Goal: Information Seeking & Learning: Check status

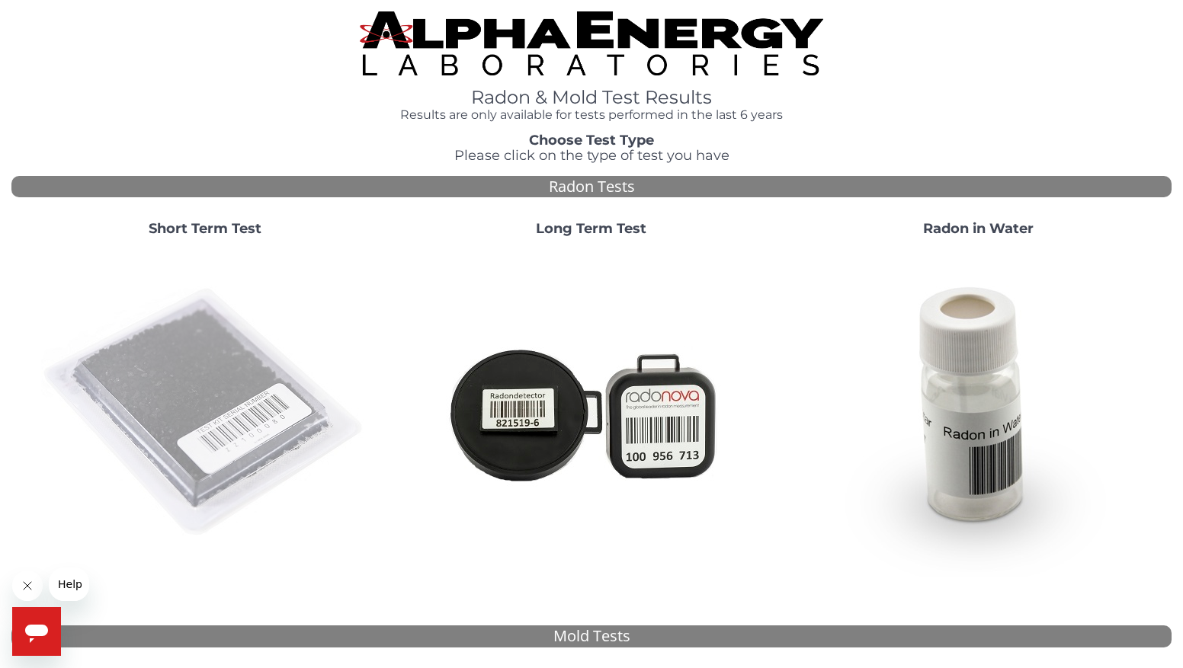
click at [167, 419] on img at bounding box center [205, 413] width 328 height 328
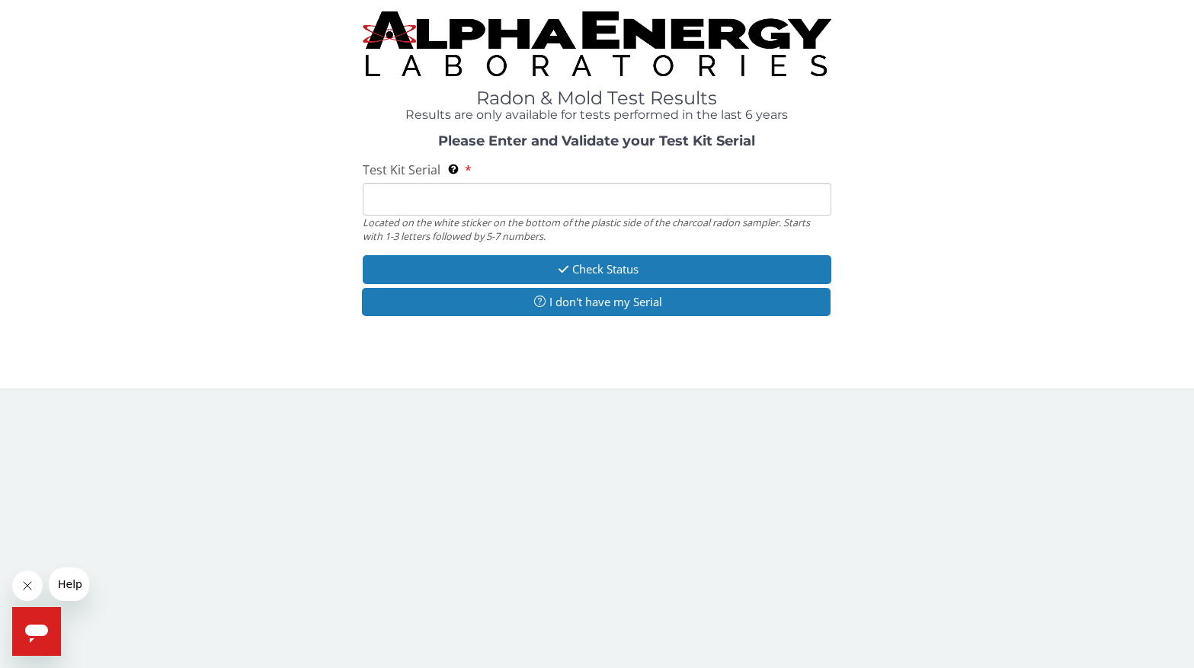
paste input "AA620723"
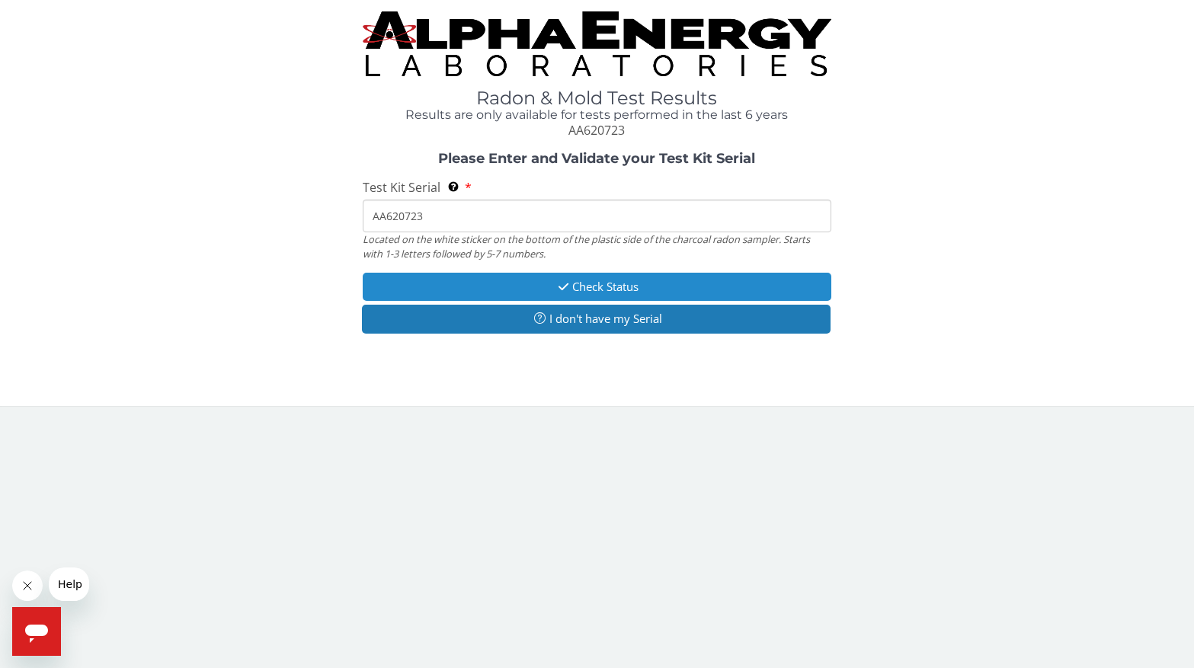
type input "AA620723"
click at [607, 289] on button "Check Status" at bounding box center [597, 287] width 469 height 28
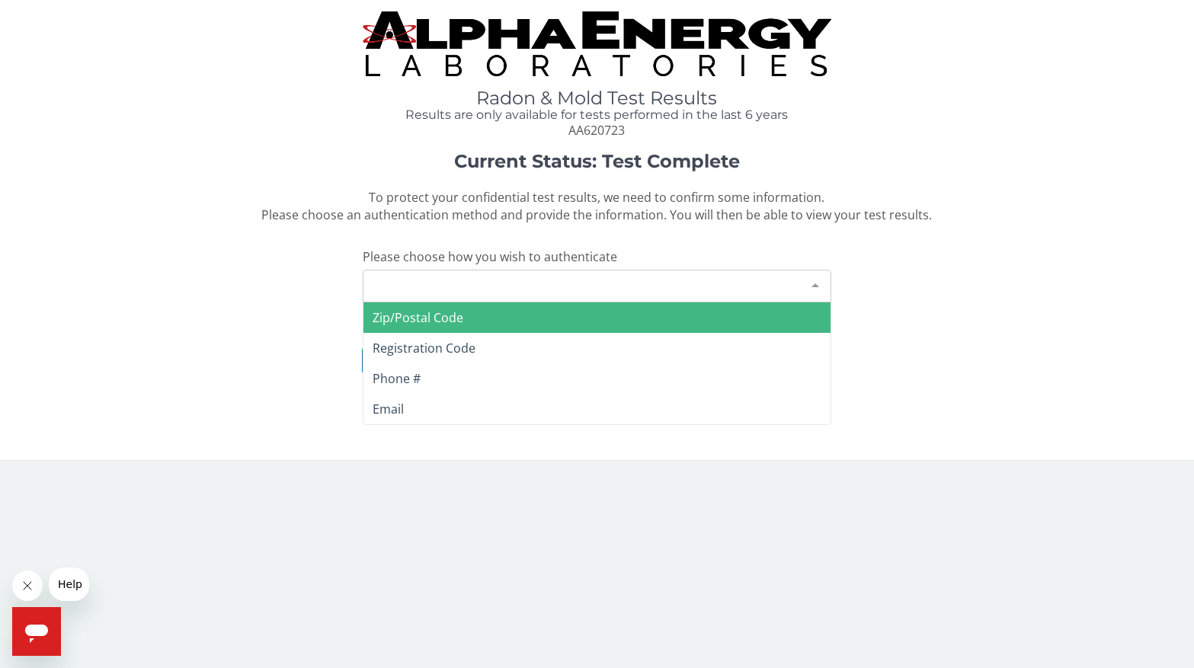
click at [642, 296] on div "Please make a selection" at bounding box center [597, 286] width 469 height 33
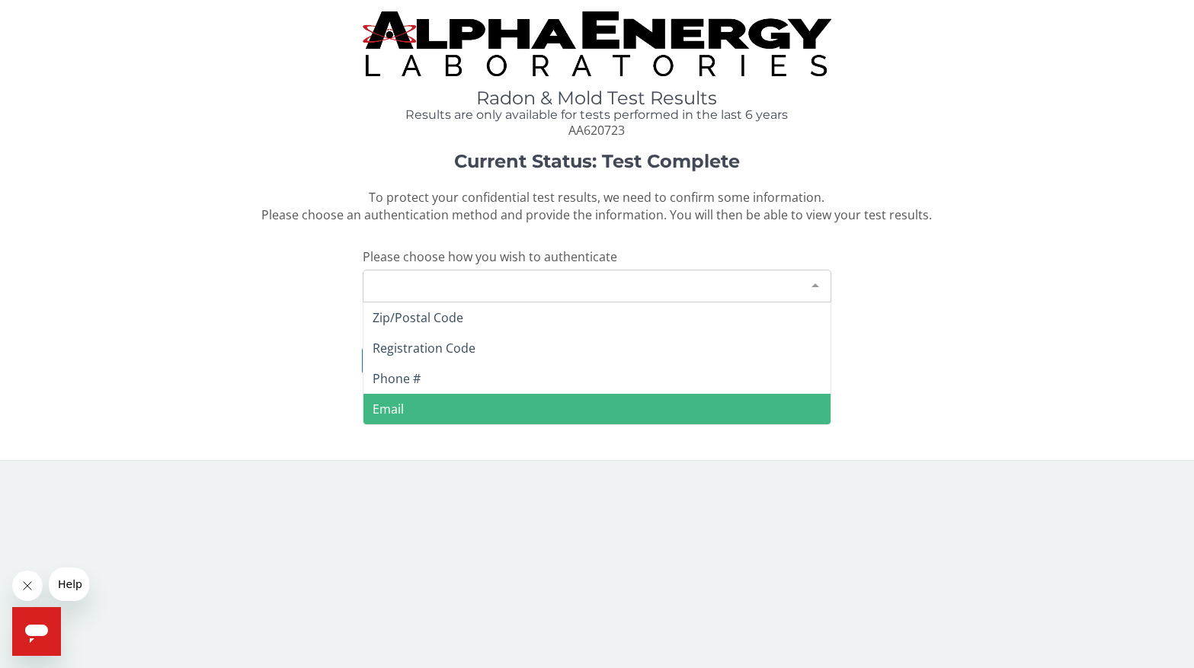
click at [410, 401] on span "Email" at bounding box center [596, 409] width 467 height 30
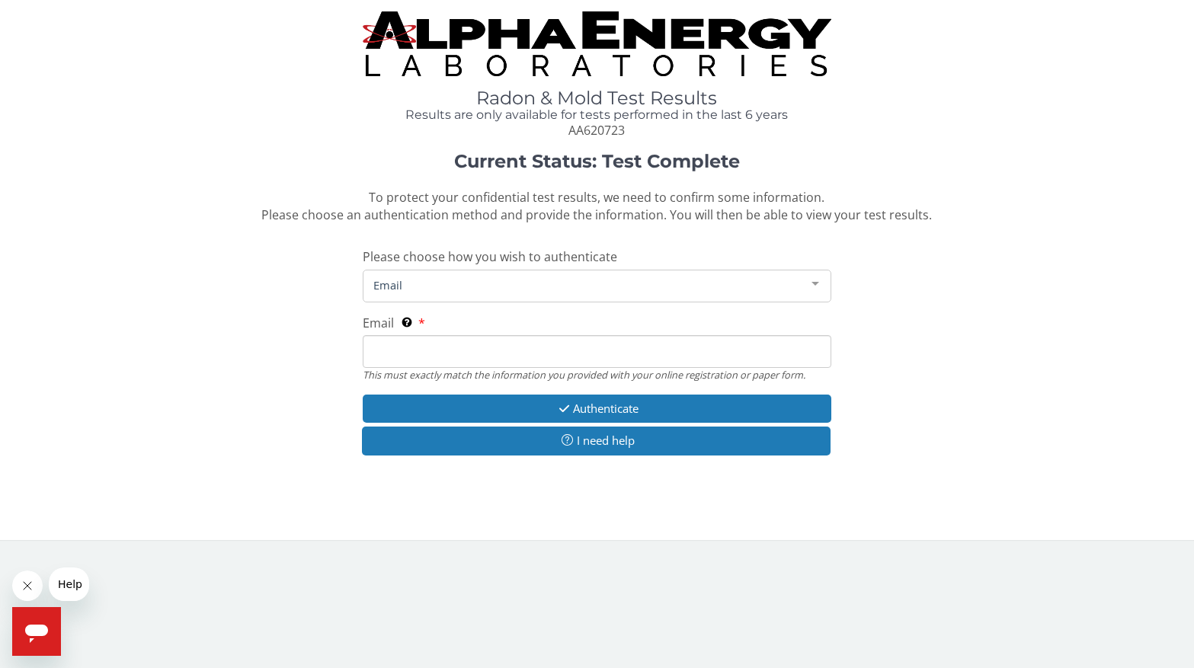
click at [405, 347] on input "Email This must exactly match the information you provided with your online reg…" at bounding box center [597, 351] width 469 height 33
type input "[EMAIL_ADDRESS][DOMAIN_NAME]"
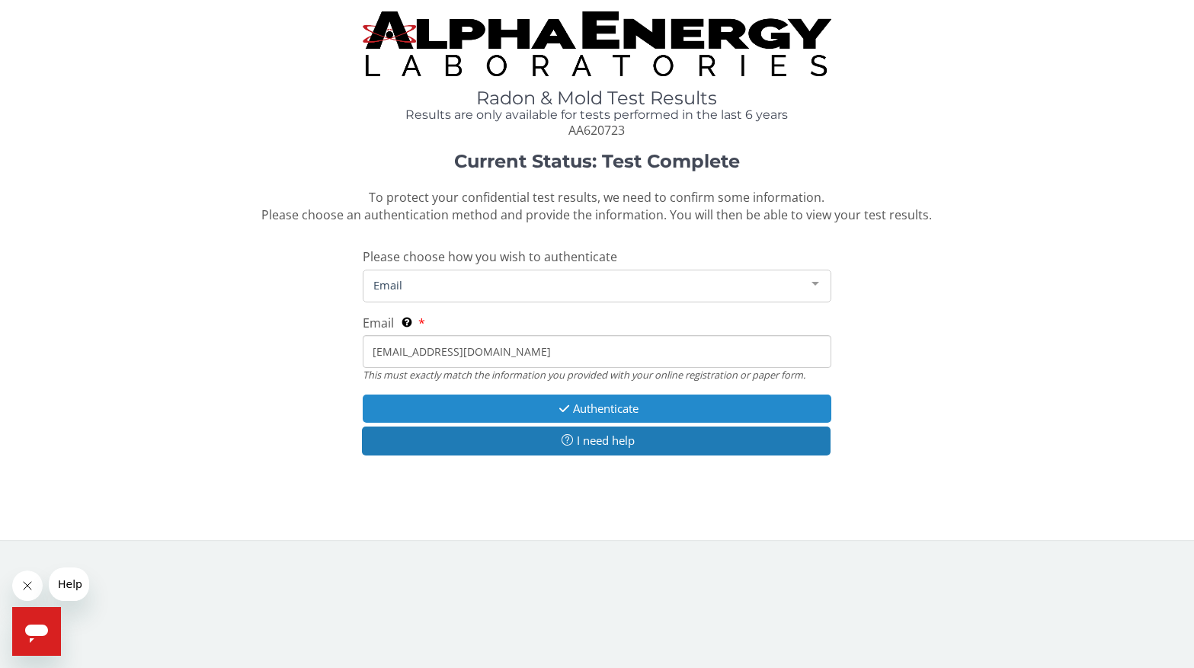
click at [576, 408] on button "Authenticate" at bounding box center [597, 409] width 469 height 28
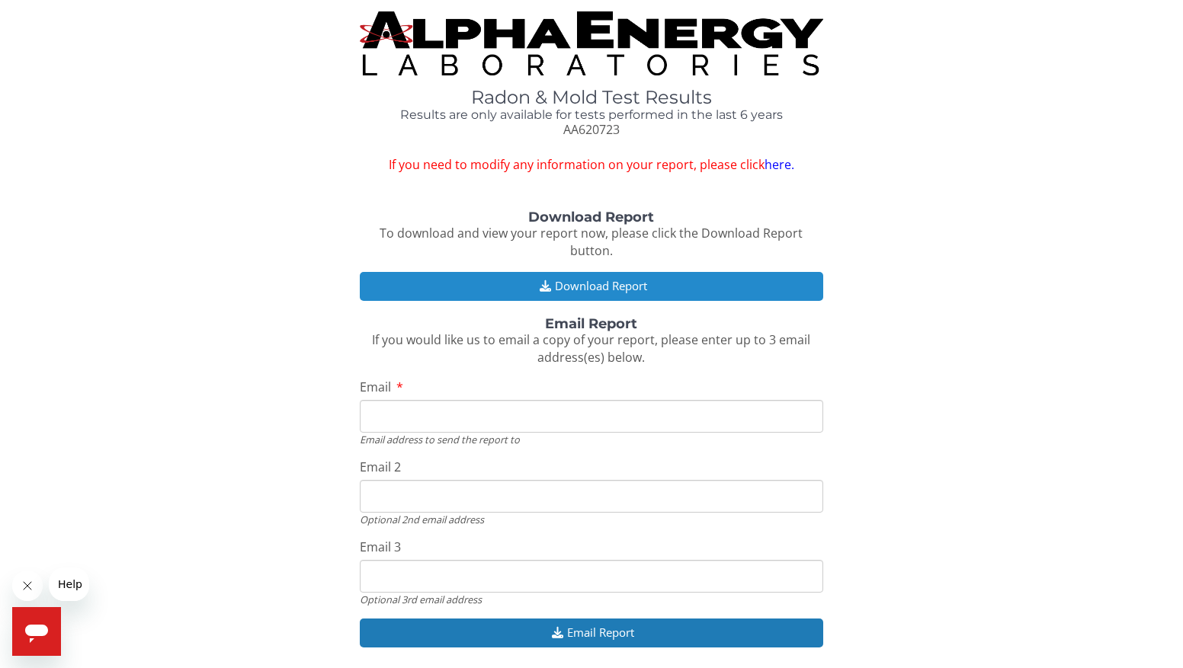
click at [603, 272] on button "Download Report" at bounding box center [592, 286] width 464 height 28
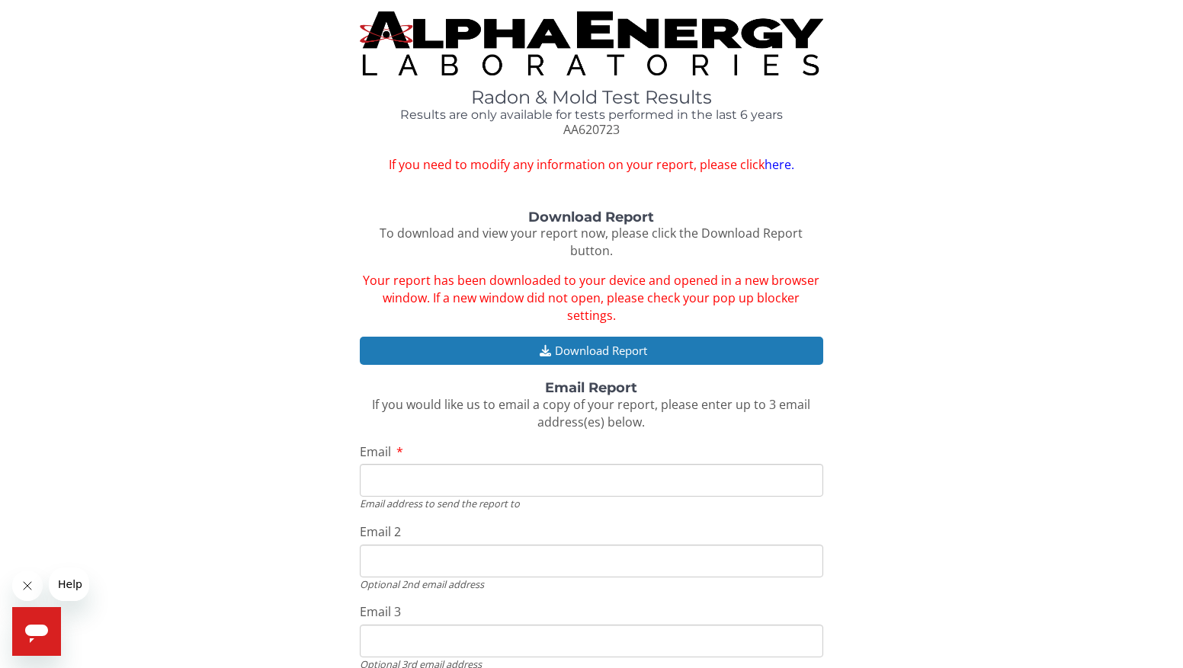
click at [562, 30] on img at bounding box center [592, 43] width 464 height 64
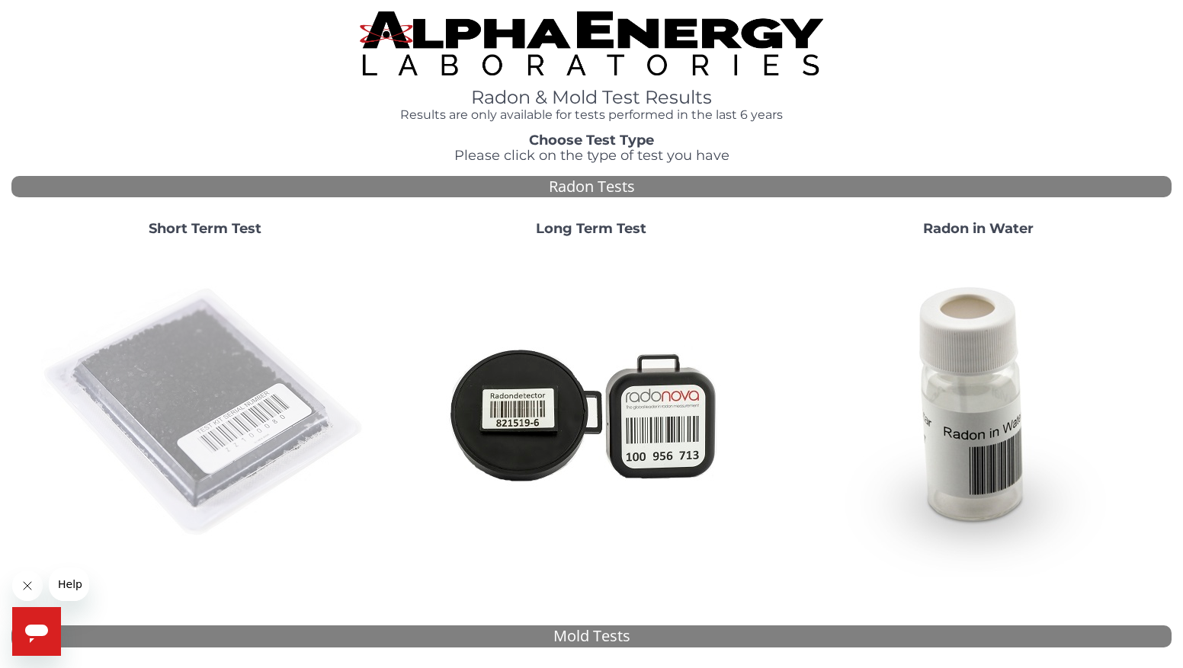
click at [228, 373] on img at bounding box center [205, 413] width 328 height 328
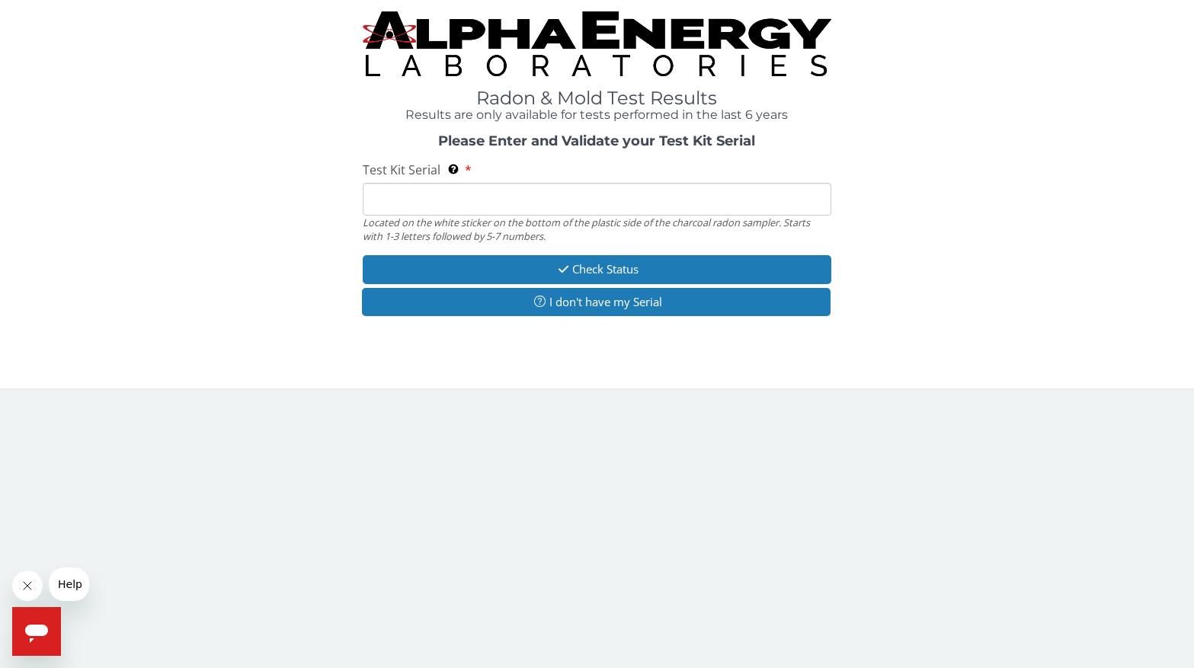
click at [437, 193] on input "Test Kit Serial Located on the white sticker on the bottom of the plastic side …" at bounding box center [597, 199] width 469 height 33
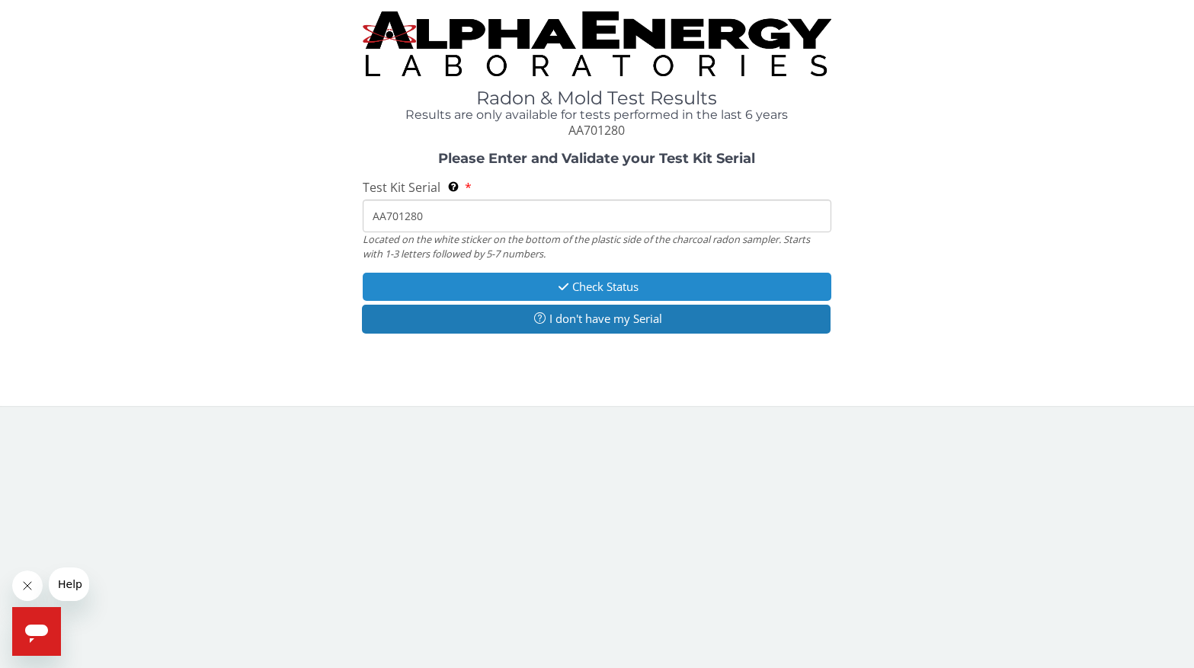
type input "AA701280"
click at [626, 287] on button "Check Status" at bounding box center [597, 287] width 469 height 28
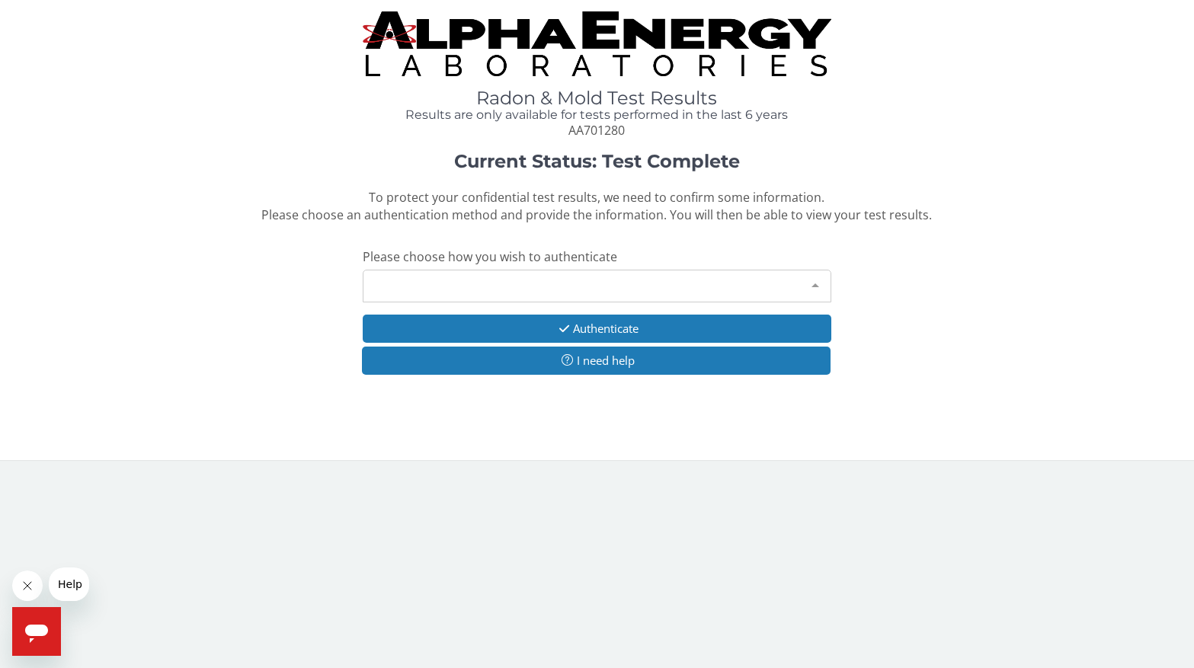
click at [455, 287] on div "Please make a selection" at bounding box center [597, 286] width 469 height 33
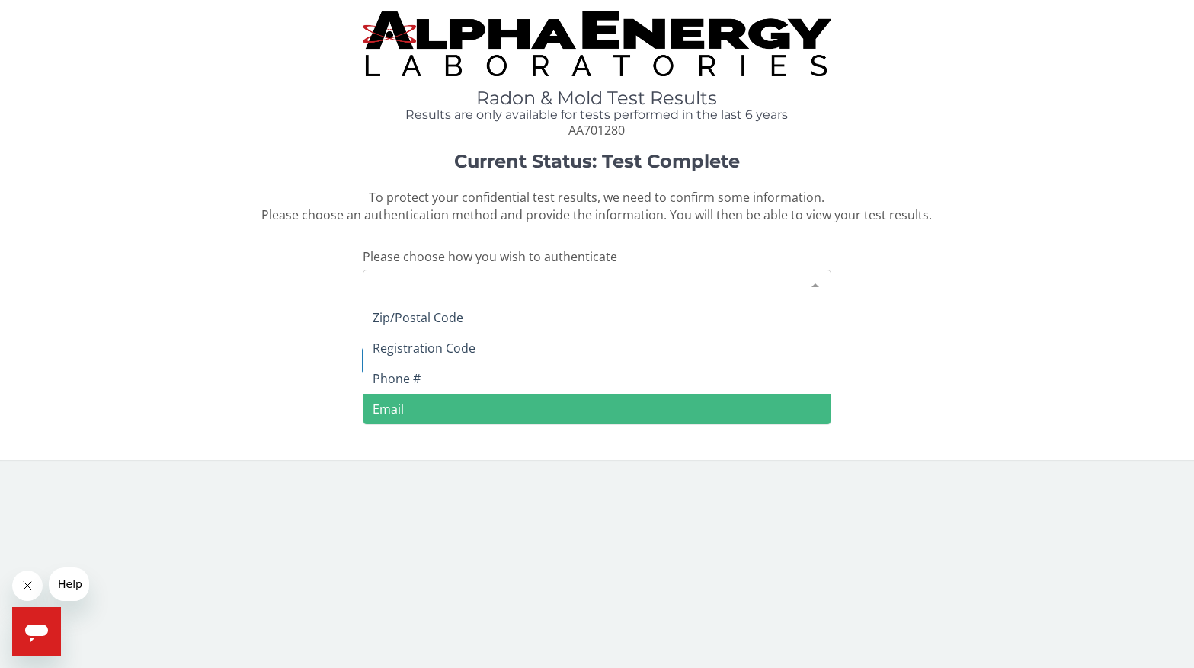
click at [407, 411] on span "Email" at bounding box center [596, 409] width 467 height 30
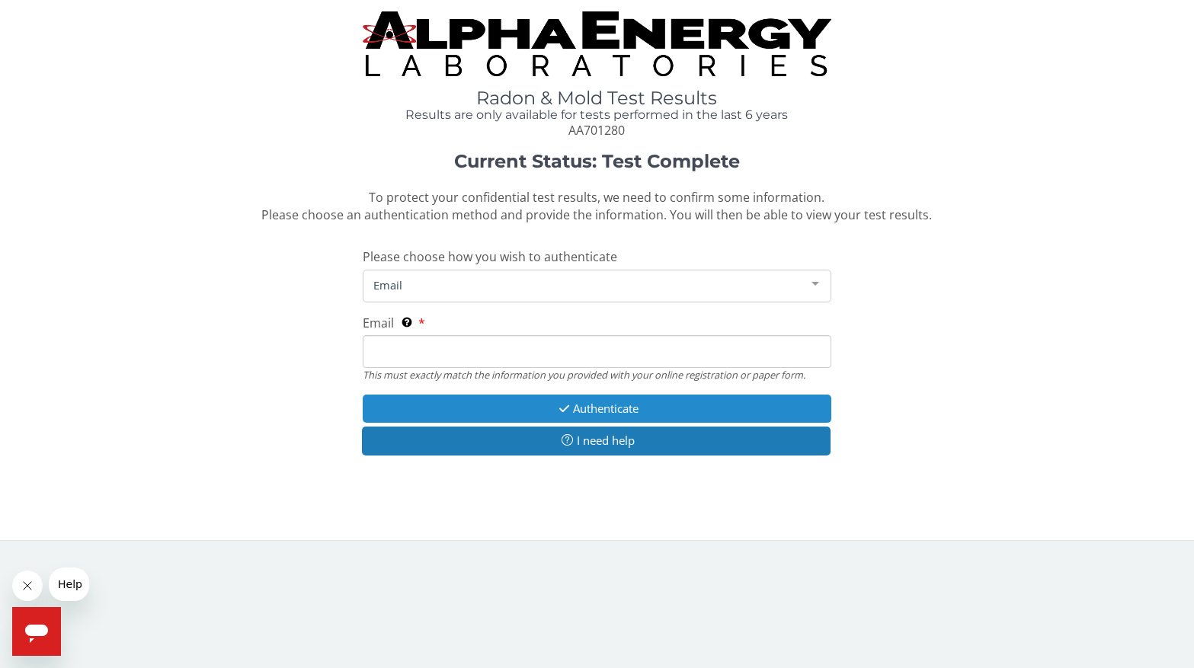
click at [595, 409] on button "Authenticate" at bounding box center [597, 409] width 469 height 28
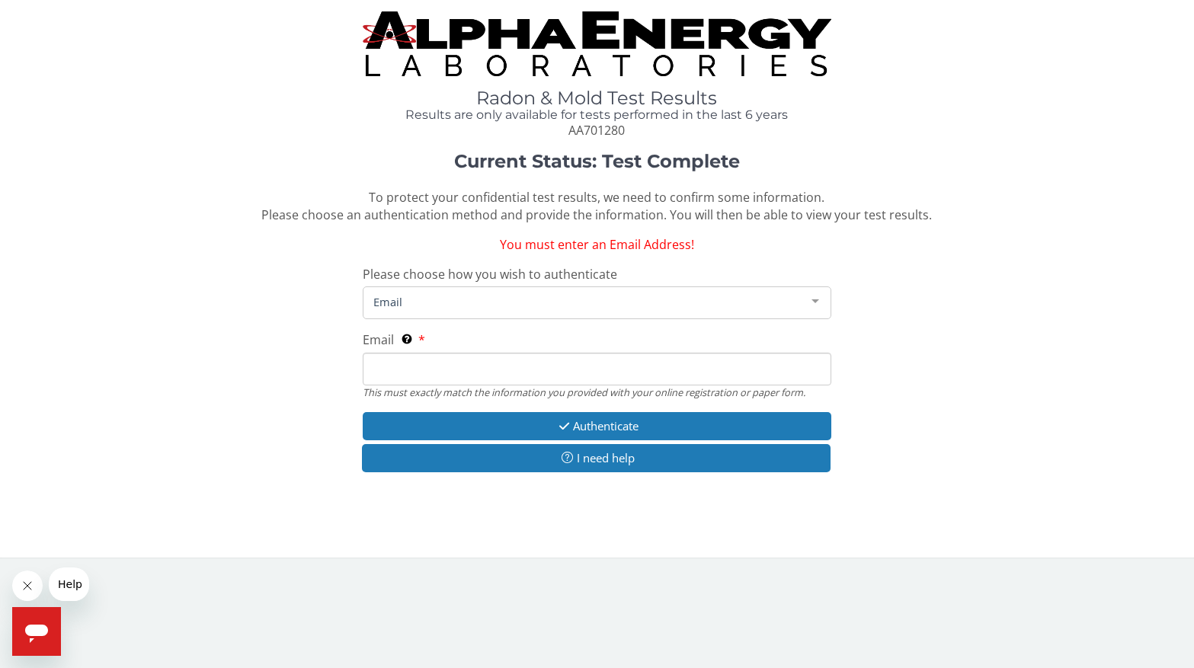
click at [436, 373] on input "Email This must exactly match the information you provided with your online reg…" at bounding box center [597, 369] width 469 height 33
type input "[EMAIL_ADDRESS][DOMAIN_NAME]"
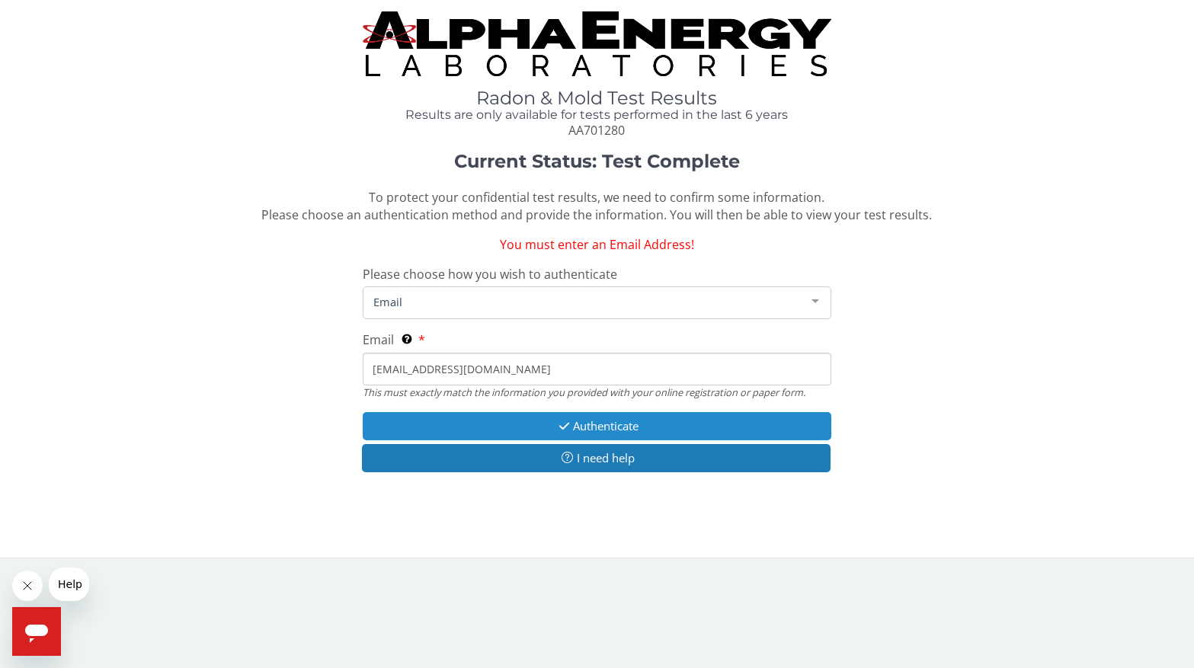
click at [603, 424] on button "Authenticate" at bounding box center [597, 426] width 469 height 28
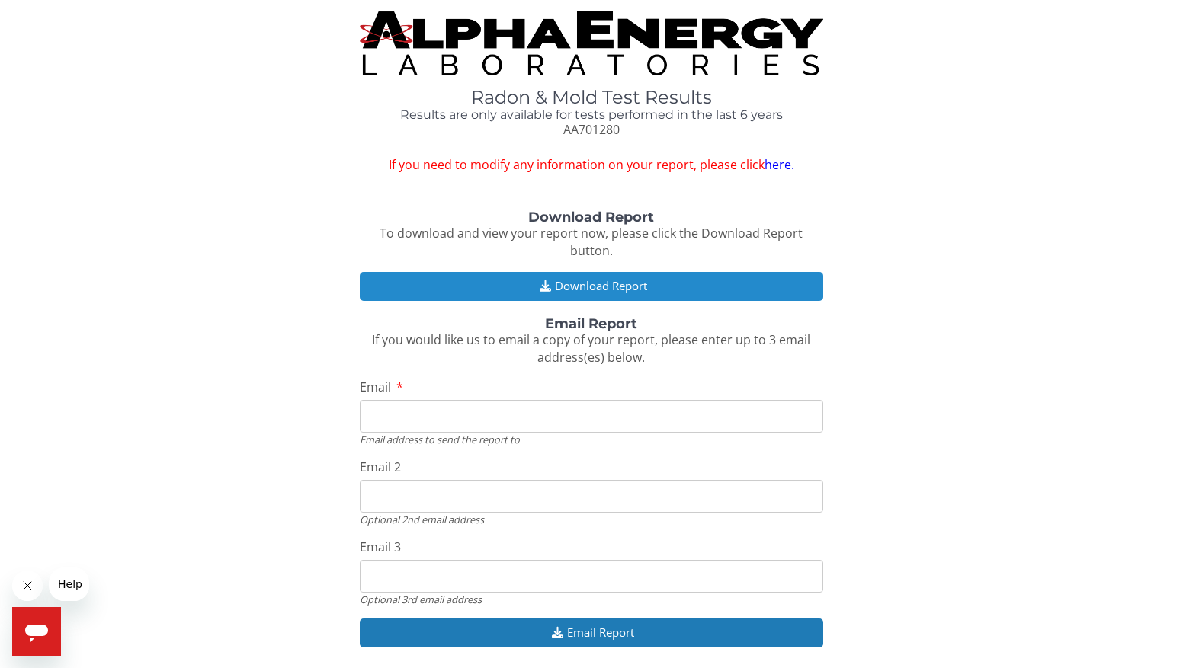
click at [576, 272] on button "Download Report" at bounding box center [592, 286] width 464 height 28
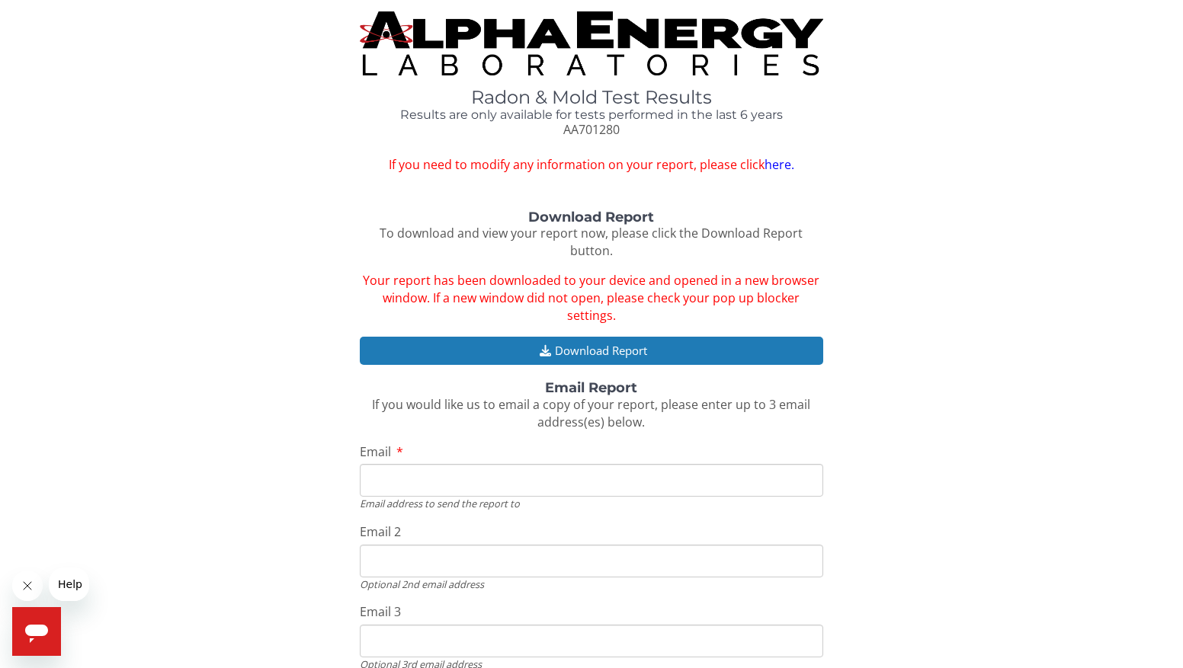
click at [651, 25] on img at bounding box center [592, 43] width 464 height 64
